Goal: Information Seeking & Learning: Learn about a topic

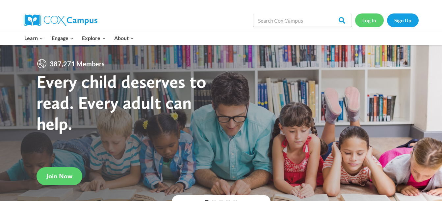
click at [369, 22] on link "Log In" at bounding box center [369, 19] width 29 height 13
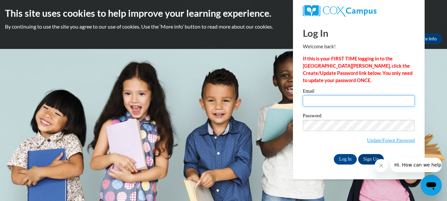
click at [312, 101] on input "Email" at bounding box center [359, 100] width 112 height 11
type input "bmcfield@jackson.k12.ms.us"
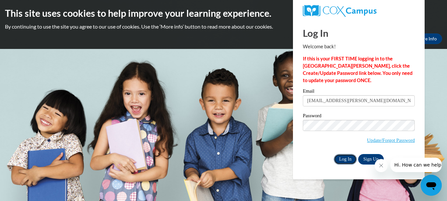
click at [344, 154] on input "Log In" at bounding box center [345, 159] width 23 height 11
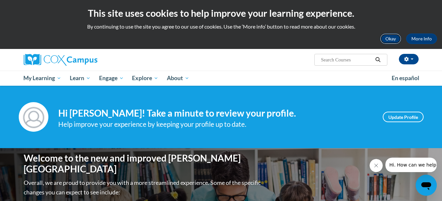
click at [389, 37] on button "Okay" at bounding box center [390, 39] width 21 height 11
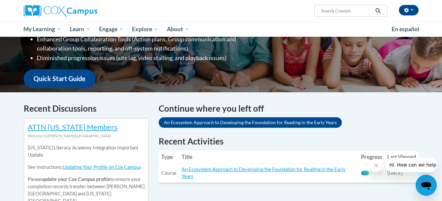
scroll to position [145, 0]
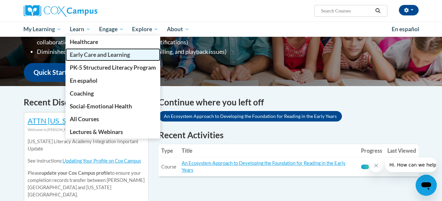
click at [85, 56] on span "Early Care and Learning" at bounding box center [100, 54] width 60 height 7
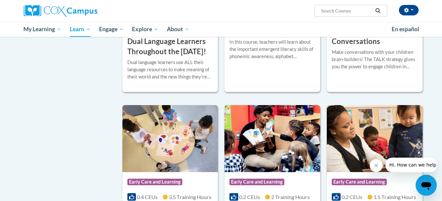
scroll to position [439, 0]
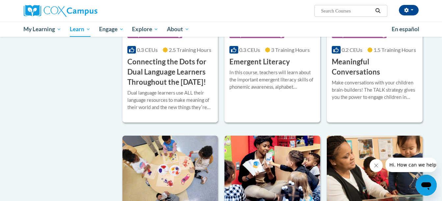
click at [441, 6] on div "Beverly McField (America/Chicago UTC-05:00) My Profile Inbox My Transcripts Log…" at bounding box center [221, 18] width 442 height 37
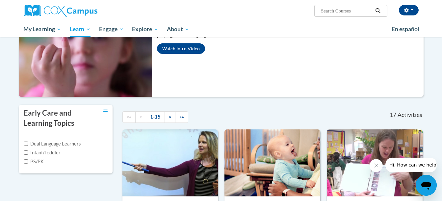
scroll to position [39, 0]
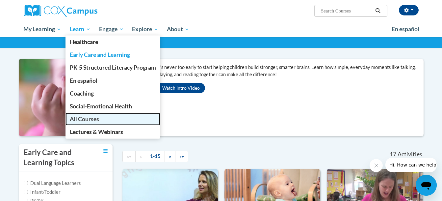
click at [86, 120] on span "All Courses" at bounding box center [84, 119] width 29 height 7
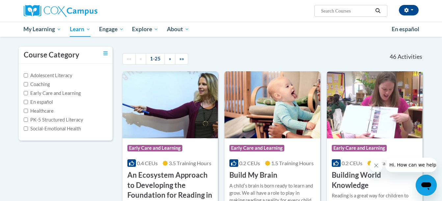
scroll to position [66, 0]
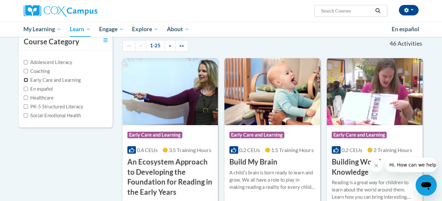
click at [26, 80] on input "Early Care and Learning" at bounding box center [26, 80] width 4 height 4
checkbox input "true"
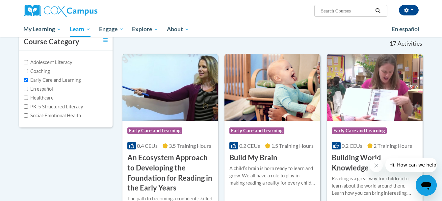
click at [158, 175] on h3 "An Ecosystem Approach to Developing the Foundation for Reading in the Early Yea…" at bounding box center [170, 173] width 86 height 40
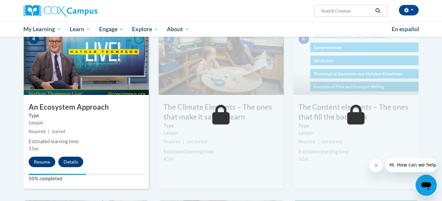
scroll to position [346, 0]
